Goal: Transaction & Acquisition: Purchase product/service

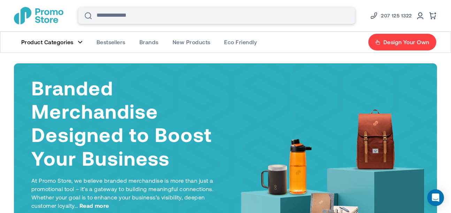
click at [169, 16] on input "Search" at bounding box center [216, 15] width 277 height 17
paste input "**********"
type input "**********"
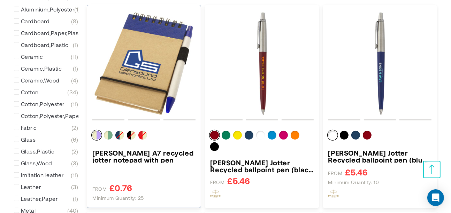
scroll to position [260, 0]
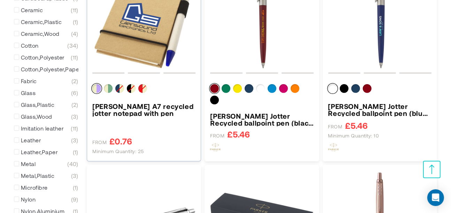
click at [142, 106] on h3 "Zuse A7 recycled jotter notepad with pen" at bounding box center [143, 110] width 103 height 14
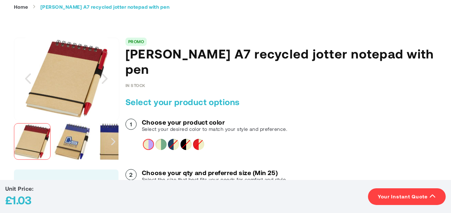
scroll to position [74, 0]
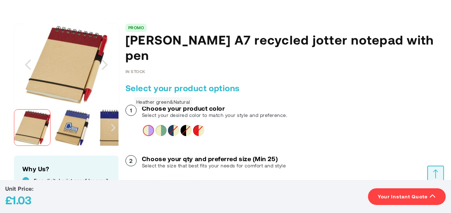
click at [163, 125] on div "Heather green&Natural" at bounding box center [161, 130] width 11 height 11
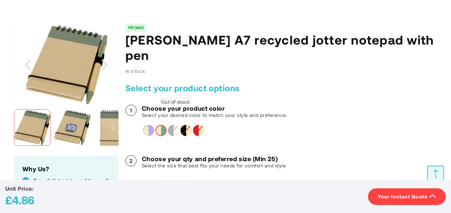
click at [171, 125] on div "Natural&Navy" at bounding box center [173, 130] width 11 height 11
click at [185, 125] on div "Natural&Solid black" at bounding box center [186, 130] width 11 height 11
click at [149, 125] on div "Lilac&Natural" at bounding box center [148, 130] width 11 height 11
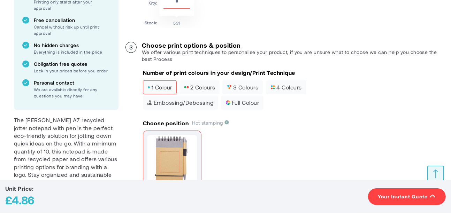
scroll to position [334, 0]
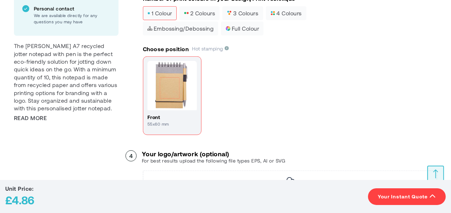
click at [164, 79] on img at bounding box center [173, 86] width 50 height 50
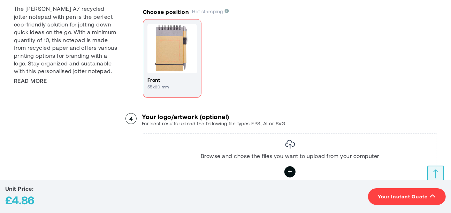
scroll to position [409, 0]
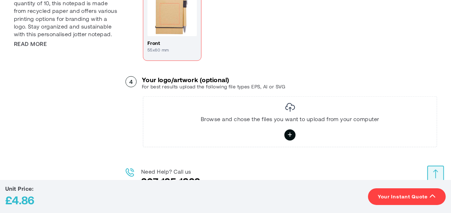
click at [290, 103] on img at bounding box center [290, 107] width 10 height 9
click at [289, 129] on icon at bounding box center [290, 135] width 5 height 12
click at [0, 0] on input "file" at bounding box center [0, 0] width 0 height 0
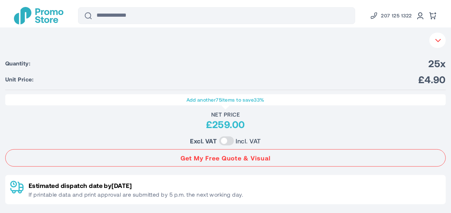
scroll to position [0, 0]
